Goal: Obtain resource: Download file/media

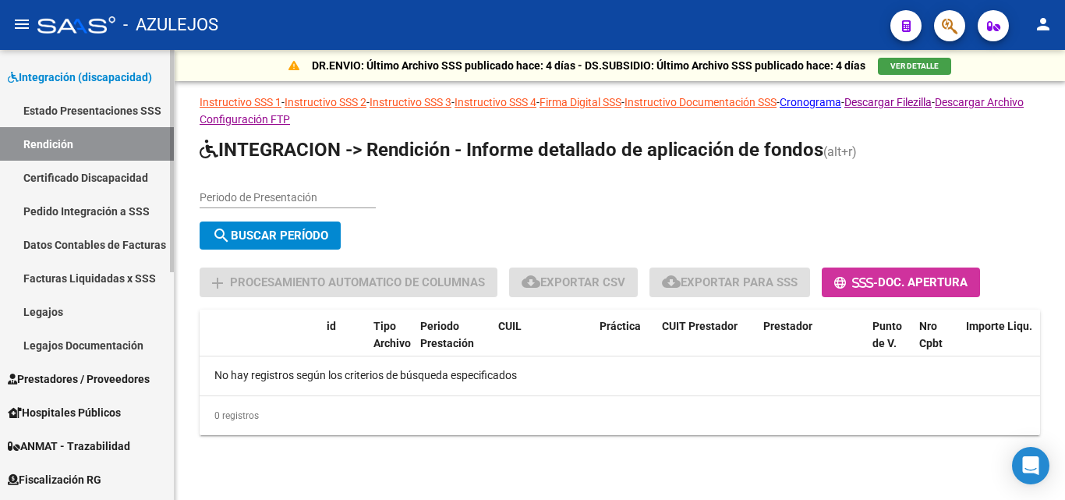
scroll to position [234, 0]
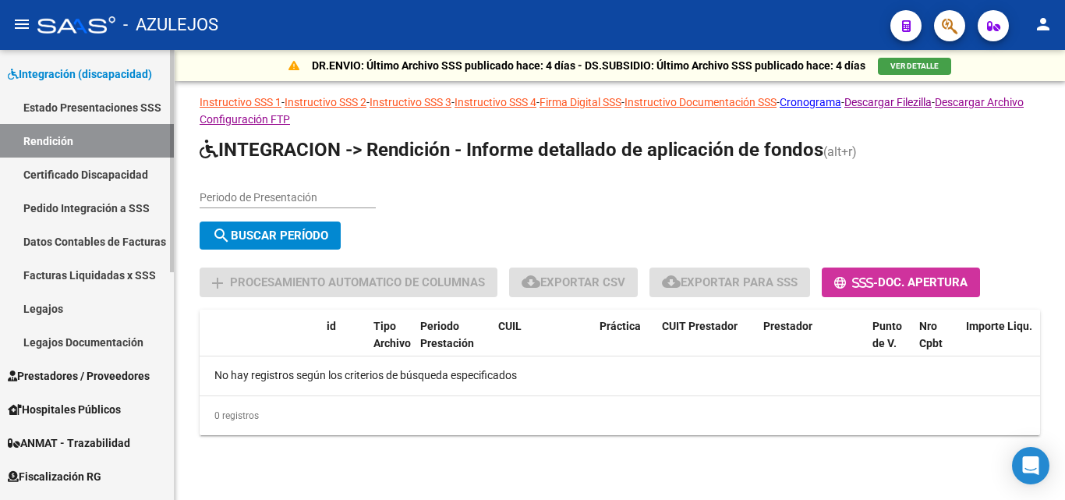
click at [133, 271] on link "Facturas Liquidadas x SSS" at bounding box center [87, 275] width 174 height 34
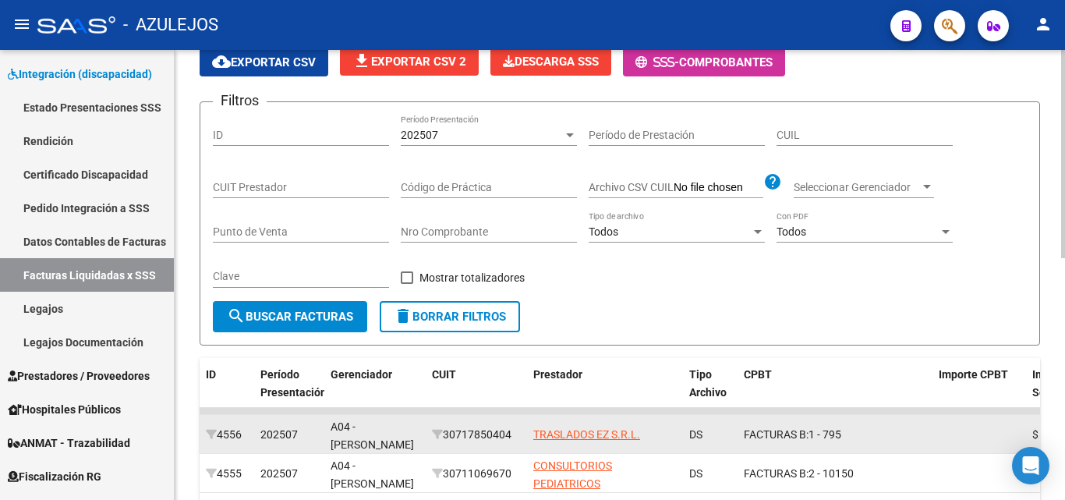
scroll to position [78, 0]
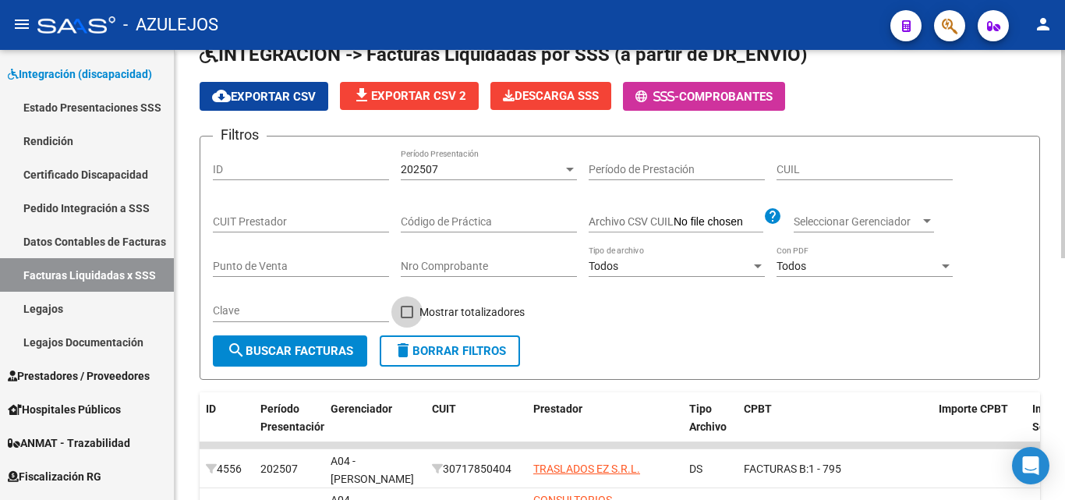
click at [408, 314] on span at bounding box center [407, 312] width 12 height 12
click at [407, 318] on input "Mostrar totalizadores" at bounding box center [406, 318] width 1 height 1
checkbox input "true"
click at [324, 359] on button "search Buscar Facturas" at bounding box center [290, 350] width 154 height 31
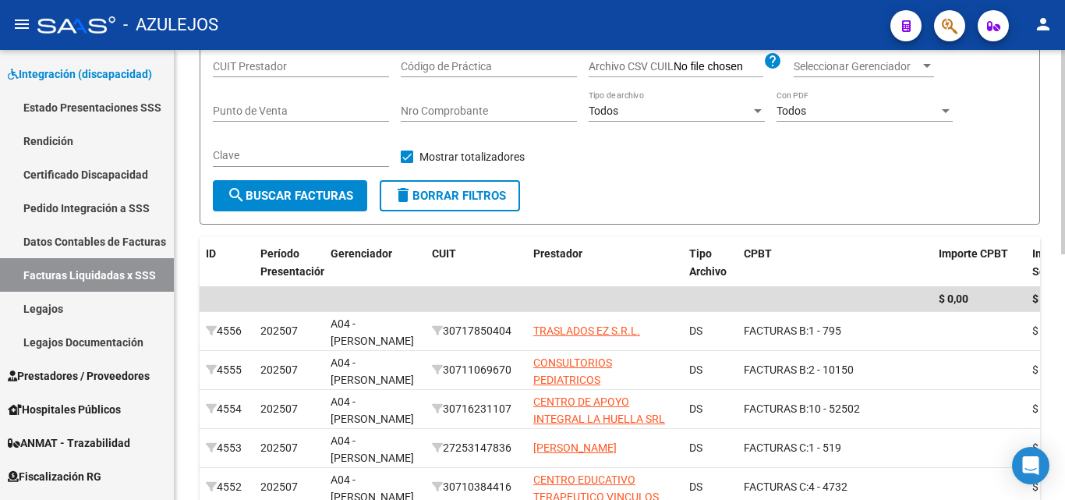
scroll to position [234, 0]
click at [283, 194] on span "search Buscar Facturas" at bounding box center [290, 195] width 126 height 14
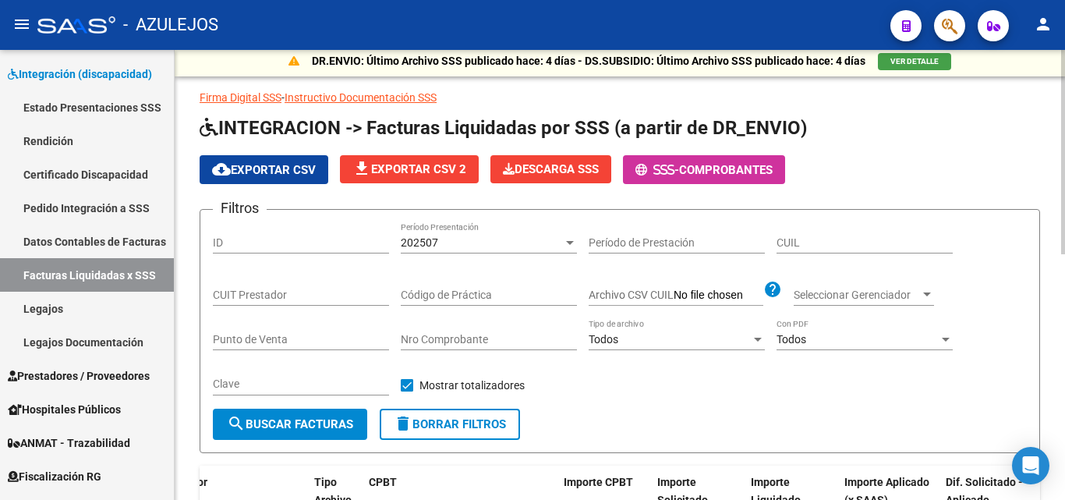
scroll to position [0, 0]
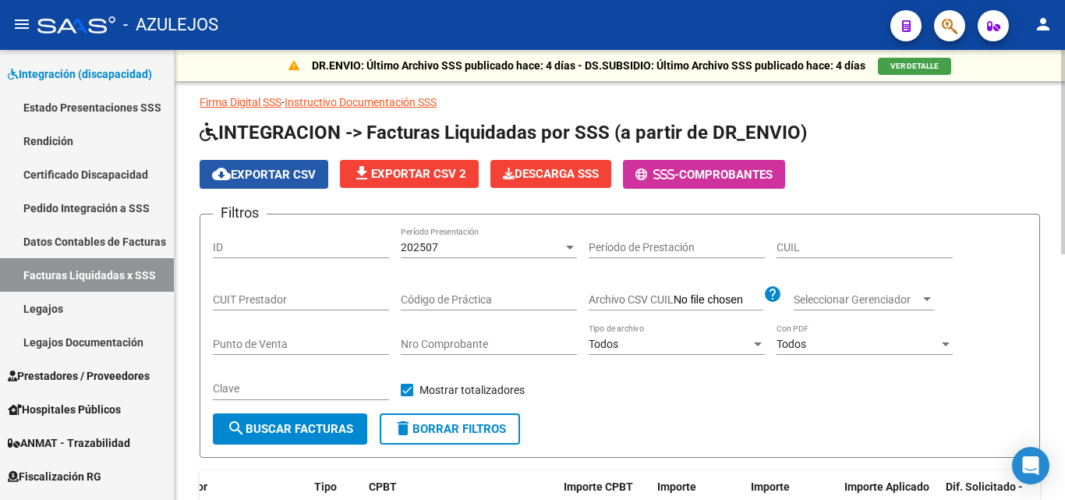
click at [297, 173] on span "cloud_download Exportar CSV" at bounding box center [264, 175] width 104 height 14
click at [1004, 136] on h1 "INTEGRACION -> Facturas Liquidadas por SSS (a partir de DR_ENVIO)" at bounding box center [620, 133] width 841 height 27
click at [67, 27] on div at bounding box center [76, 24] width 78 height 17
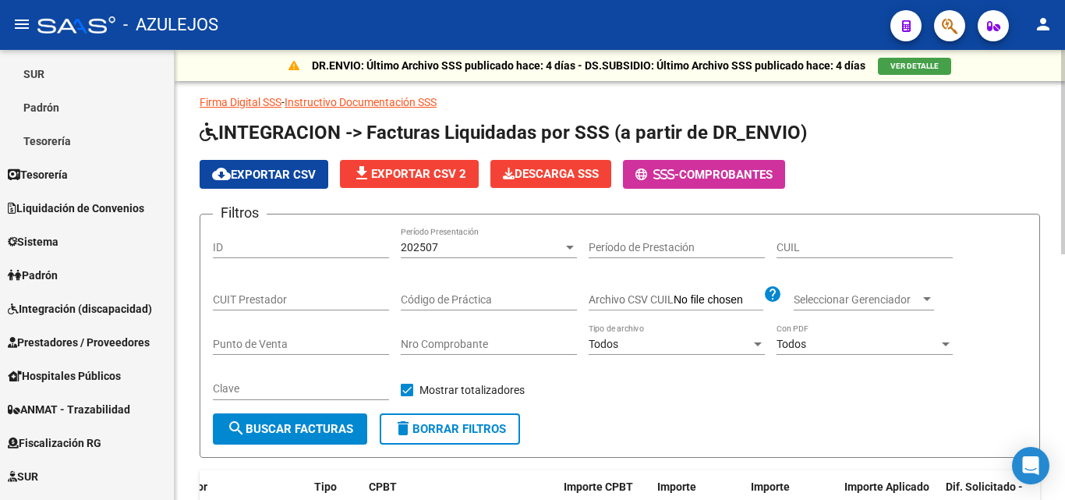
scroll to position [428, 0]
